Goal: Task Accomplishment & Management: Manage account settings

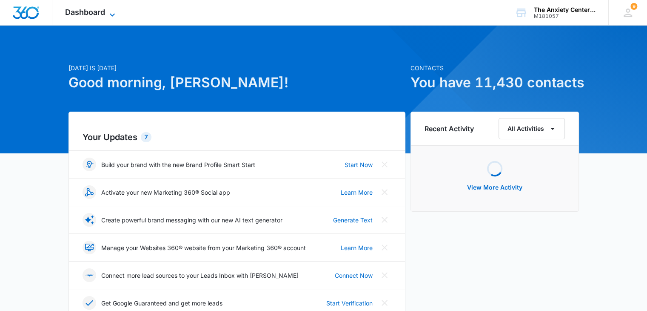
click at [112, 15] on icon at bounding box center [112, 15] width 10 height 10
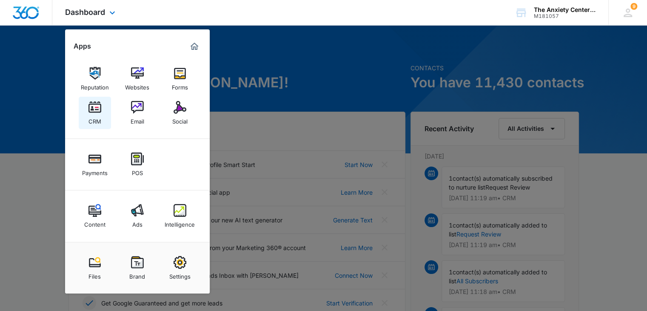
click at [93, 103] on img at bounding box center [95, 107] width 13 height 13
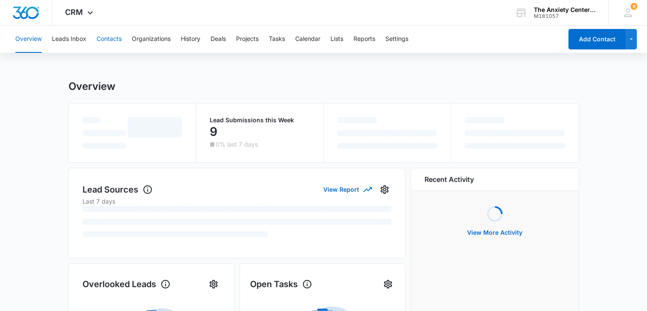
click at [111, 42] on button "Contacts" at bounding box center [109, 39] width 25 height 27
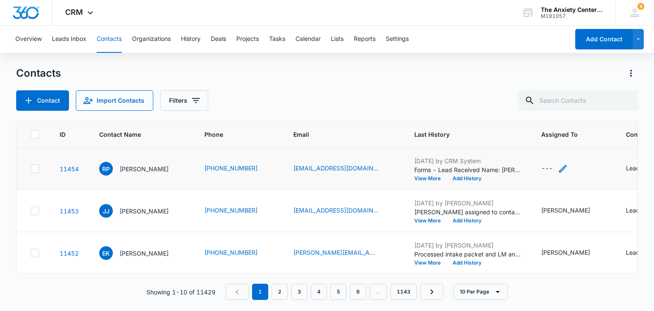
click at [560, 169] on icon "Assigned To - - Select to Edit Field" at bounding box center [563, 169] width 8 height 8
click at [553, 110] on div at bounding box center [540, 114] width 34 height 11
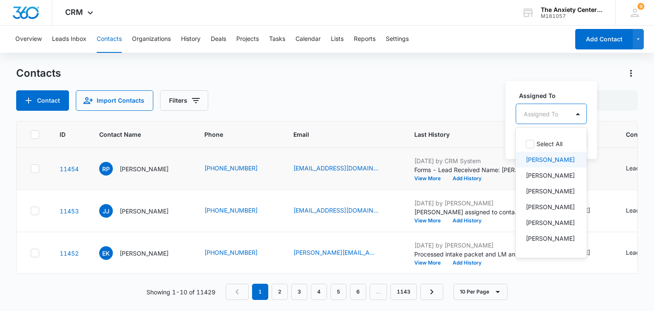
click at [558, 163] on p "[PERSON_NAME]" at bounding box center [550, 159] width 49 height 9
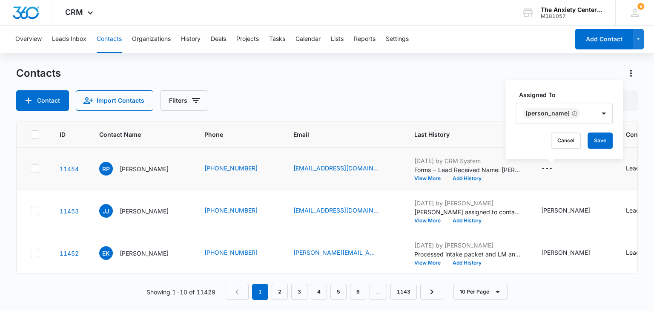
click at [575, 83] on div "Assigned To [PERSON_NAME] Cancel Save" at bounding box center [563, 119] width 117 height 79
click at [587, 138] on button "Save" at bounding box center [599, 140] width 25 height 16
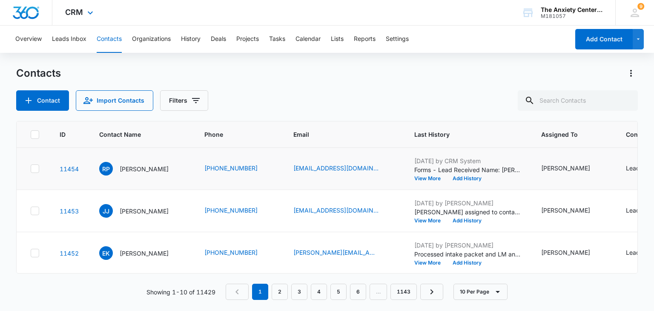
click at [87, 17] on div "CRM Apps Reputation Websites Forms CRM Email Social Payments POS Content Ads In…" at bounding box center [80, 12] width 56 height 25
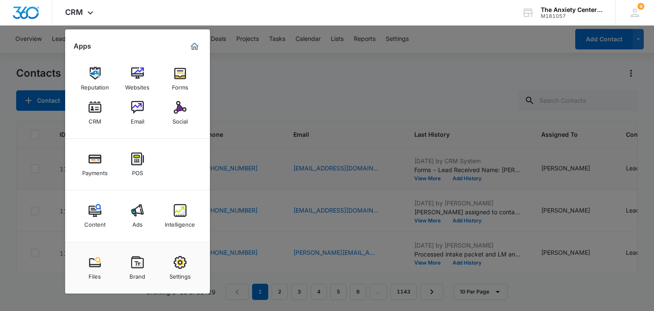
drag, startPoint x: 191, startPoint y: 213, endPoint x: 228, endPoint y: 148, distance: 75.3
click at [191, 213] on link "Intelligence" at bounding box center [180, 216] width 32 height 32
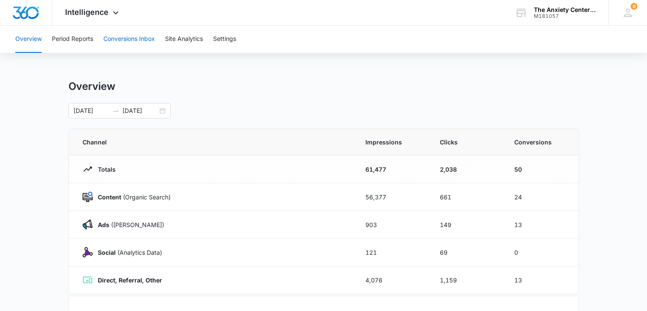
click at [126, 39] on button "Conversions Inbox" at bounding box center [128, 39] width 51 height 27
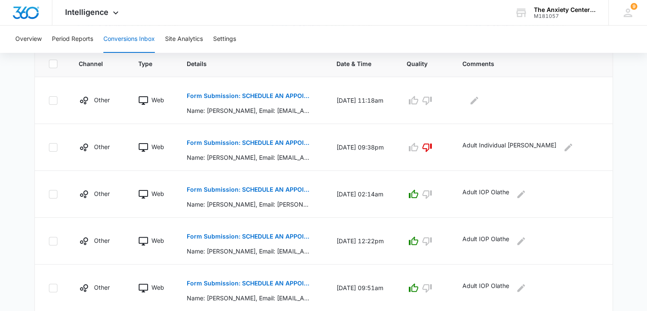
scroll to position [213, 0]
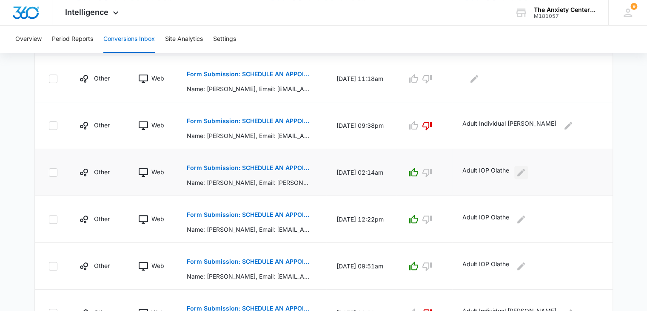
click at [525, 172] on icon "Edit Comments" at bounding box center [521, 172] width 8 height 8
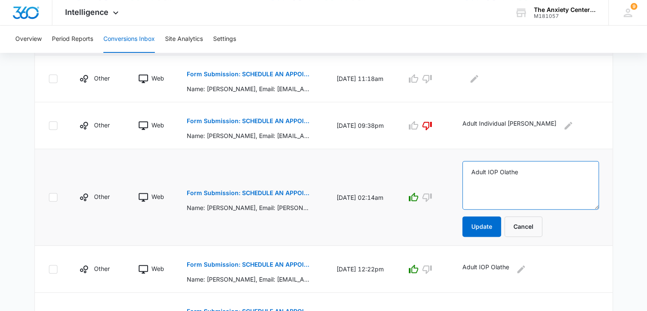
drag, startPoint x: 473, startPoint y: 172, endPoint x: 549, endPoint y: 179, distance: 76.5
click at [549, 179] on textarea "Adult IOP Olathe" at bounding box center [531, 185] width 137 height 49
click at [532, 229] on button "Cancel" at bounding box center [524, 226] width 38 height 20
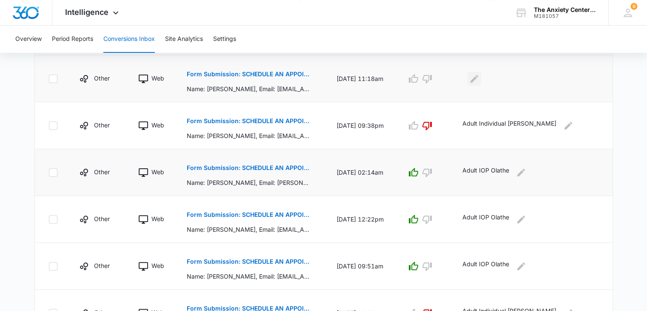
click at [475, 79] on icon "Edit Comments" at bounding box center [474, 79] width 10 height 10
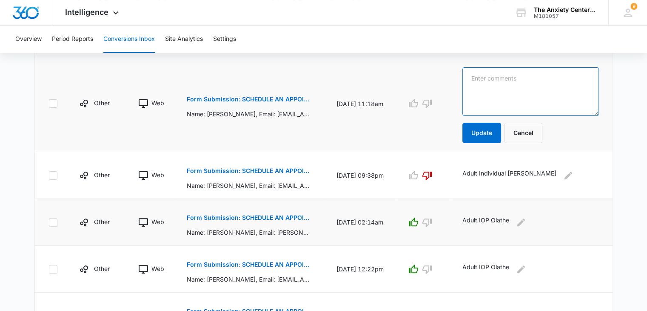
paste textarea "Adult IOP Olathe"
type textarea "Adult IOP Olathe"
click at [415, 106] on icon "button" at bounding box center [413, 103] width 9 height 9
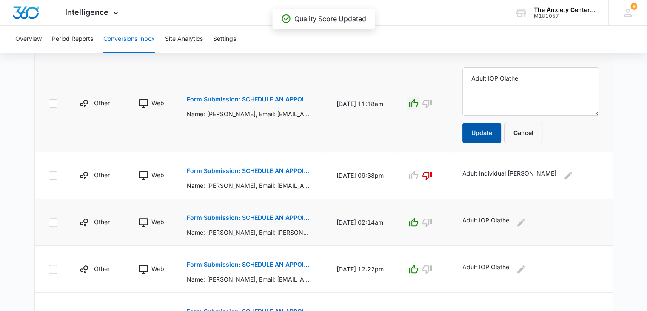
click at [476, 138] on button "Update" at bounding box center [482, 133] width 39 height 20
click at [484, 132] on button "Update" at bounding box center [482, 133] width 39 height 20
